Goal: Find specific page/section: Find specific page/section

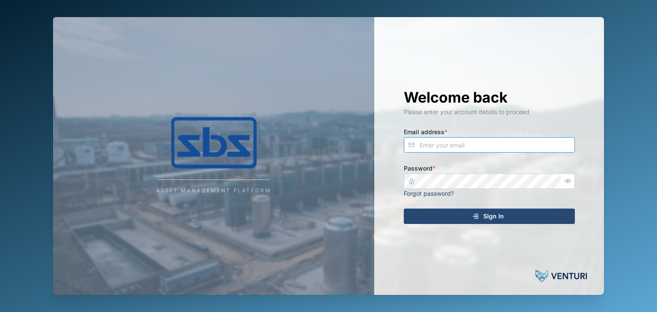
type input "[EMAIL_ADDRESS][DOMAIN_NAME]"
click at [498, 215] on span "Sign In" at bounding box center [493, 216] width 21 height 15
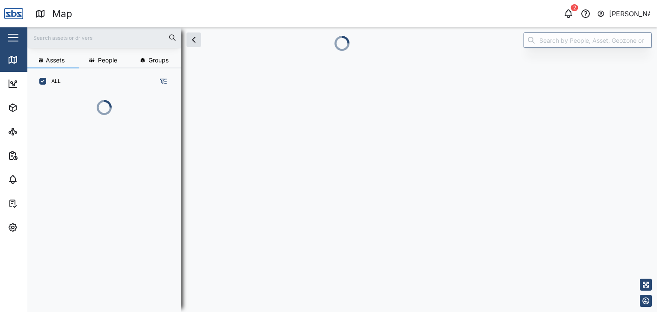
scroll to position [170, 133]
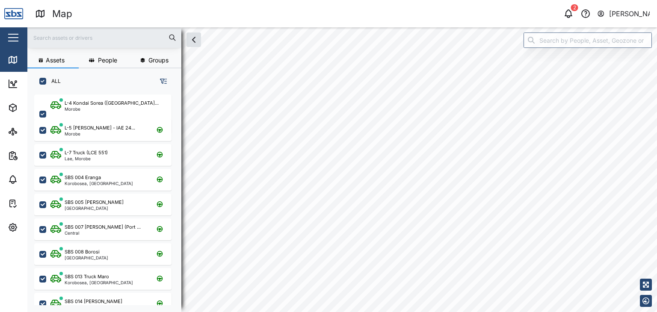
checkbox input "true"
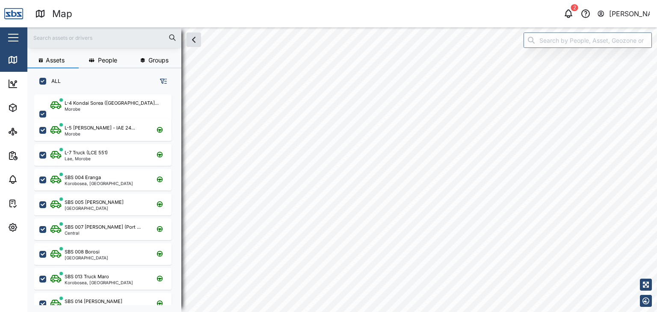
checkbox input "true"
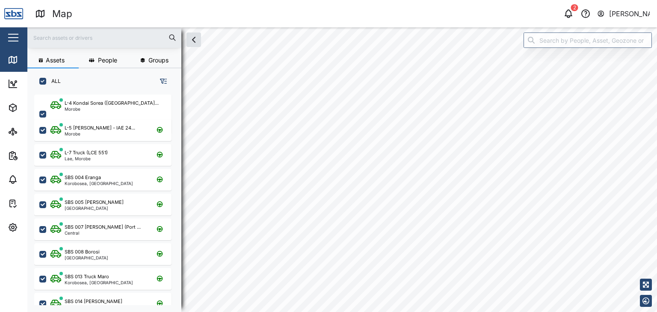
checkbox input "true"
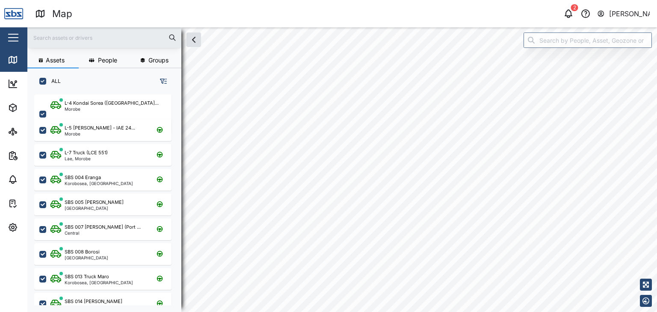
checkbox input "true"
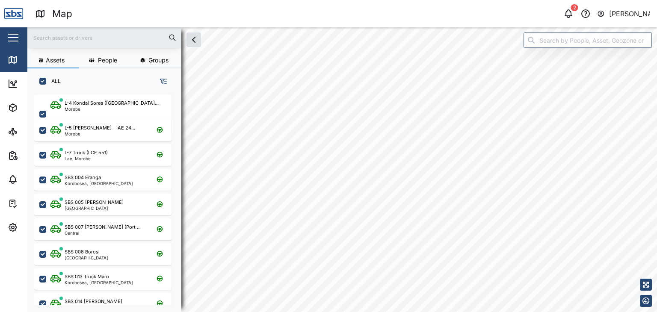
checkbox input "true"
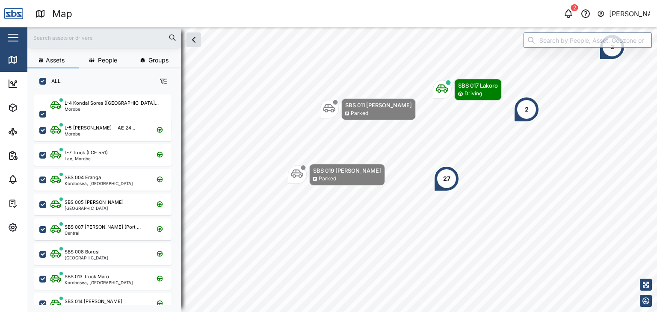
click at [45, 40] on input "text" at bounding box center [105, 37] width 144 height 13
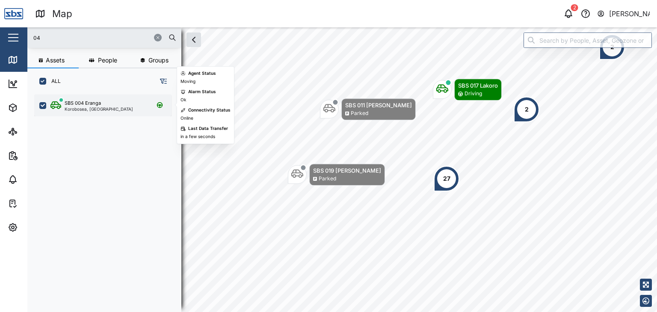
click at [80, 105] on div "SBS 004 Eranga" at bounding box center [83, 103] width 36 height 7
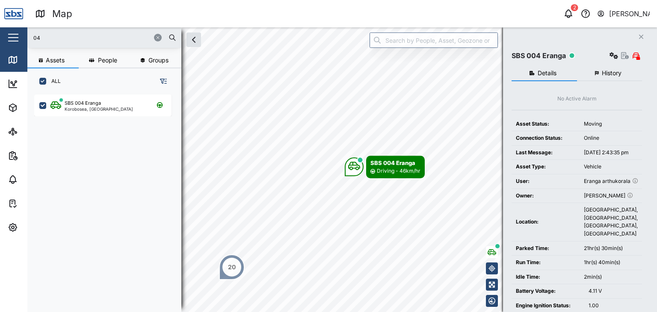
drag, startPoint x: 56, startPoint y: 43, endPoint x: 29, endPoint y: 48, distance: 28.3
click at [29, 48] on div "04 Assets People Groups ALL SBS 004 Eranga Korobosea, Port Moresby" at bounding box center [104, 166] width 154 height 278
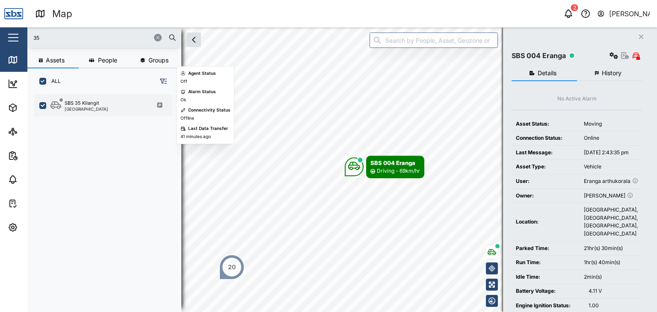
click at [84, 111] on div "[GEOGRAPHIC_DATA]" at bounding box center [87, 109] width 44 height 4
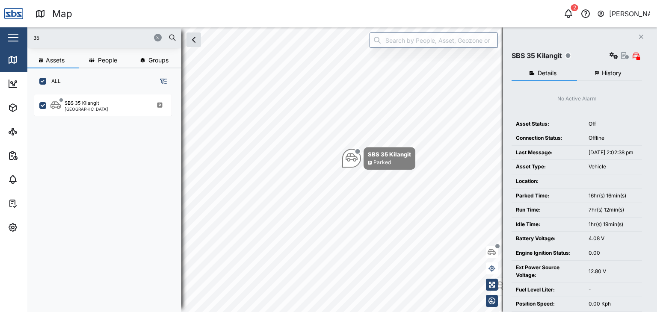
drag, startPoint x: 53, startPoint y: 36, endPoint x: 23, endPoint y: 36, distance: 30.0
click at [23, 36] on div "Map 2 Vijay Kumar Close Map Dashboard Assets ATS Camera Generator Personnel Tan…" at bounding box center [328, 156] width 657 height 312
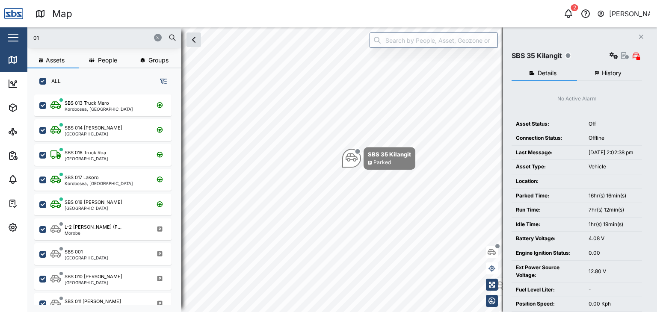
type input "01"
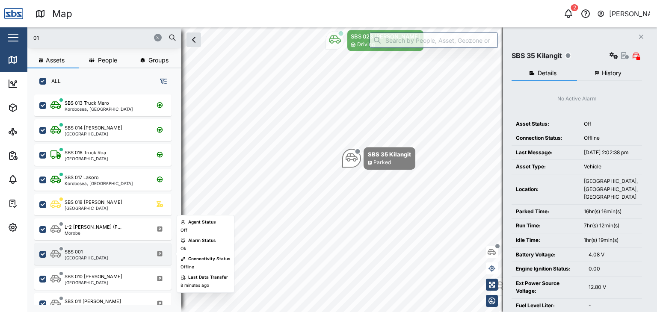
click at [89, 256] on div "[GEOGRAPHIC_DATA]" at bounding box center [87, 258] width 44 height 4
click at [90, 249] on div "SBS 001" at bounding box center [87, 252] width 44 height 7
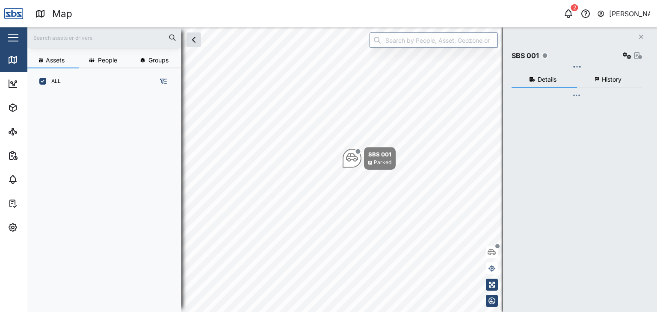
scroll to position [207, 133]
